Goal: Task Accomplishment & Management: Manage account settings

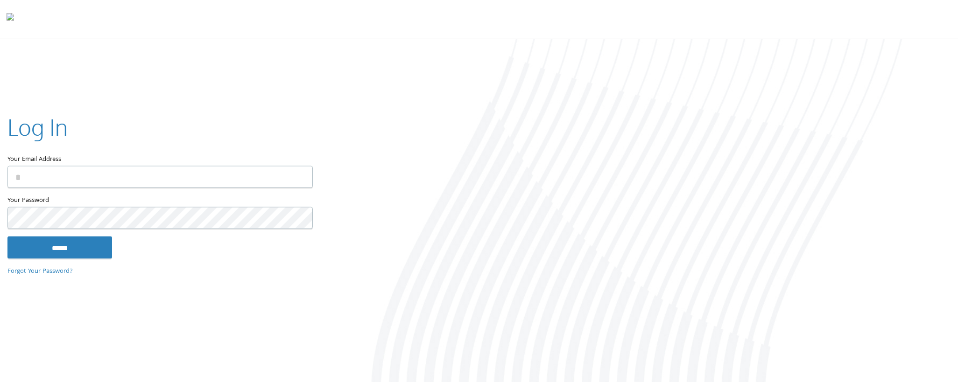
type input "**********"
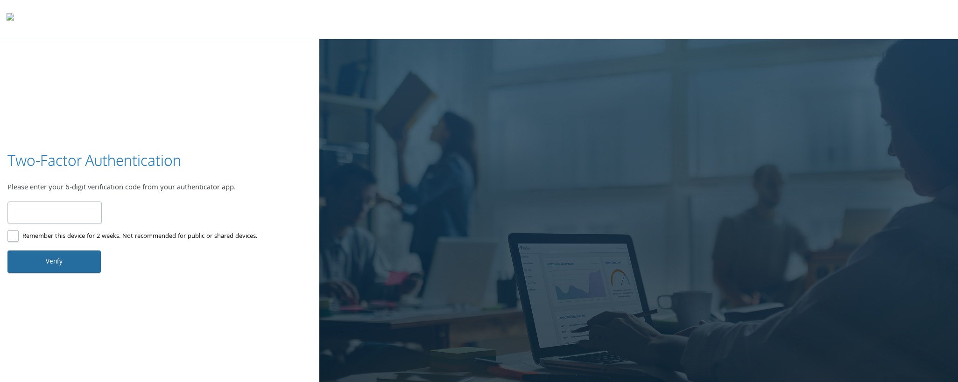
type input "******"
click at [45, 262] on button "Verify" at bounding box center [53, 262] width 93 height 22
